Goal: Find contact information: Find contact information

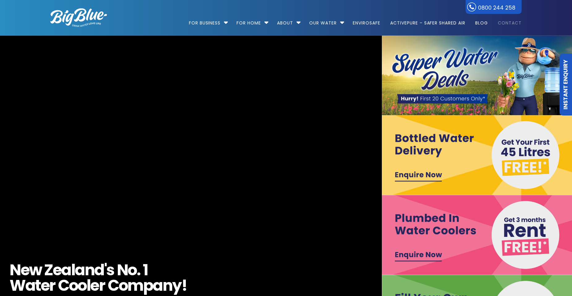
click at [509, 21] on link "Contact" at bounding box center [508, 20] width 28 height 40
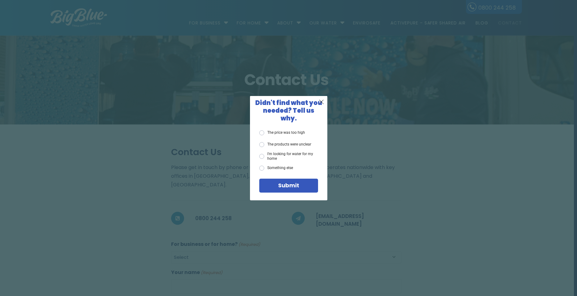
click at [461, 165] on div "X Didn't find what you needed? Tell us why. The price was too high The products…" at bounding box center [288, 148] width 577 height 296
click at [320, 105] on span "X" at bounding box center [322, 102] width 6 height 8
